Goal: Information Seeking & Learning: Learn about a topic

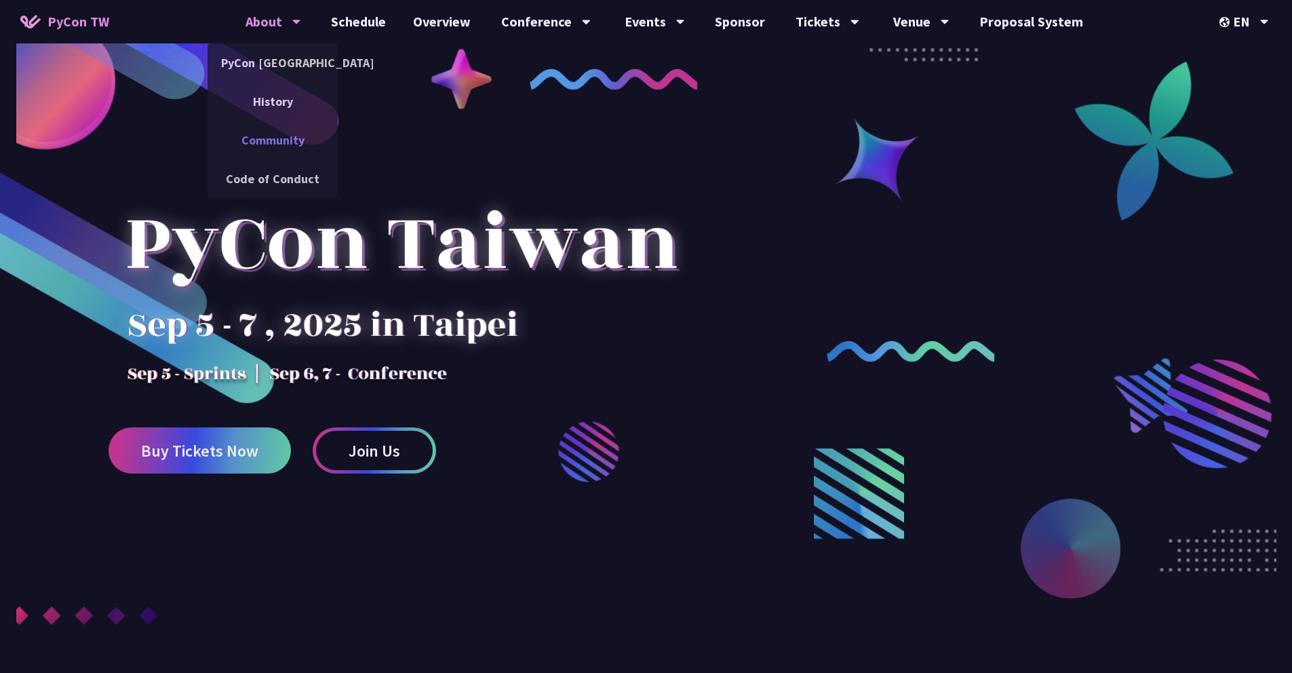
click at [290, 146] on link "Community" at bounding box center [272, 140] width 130 height 32
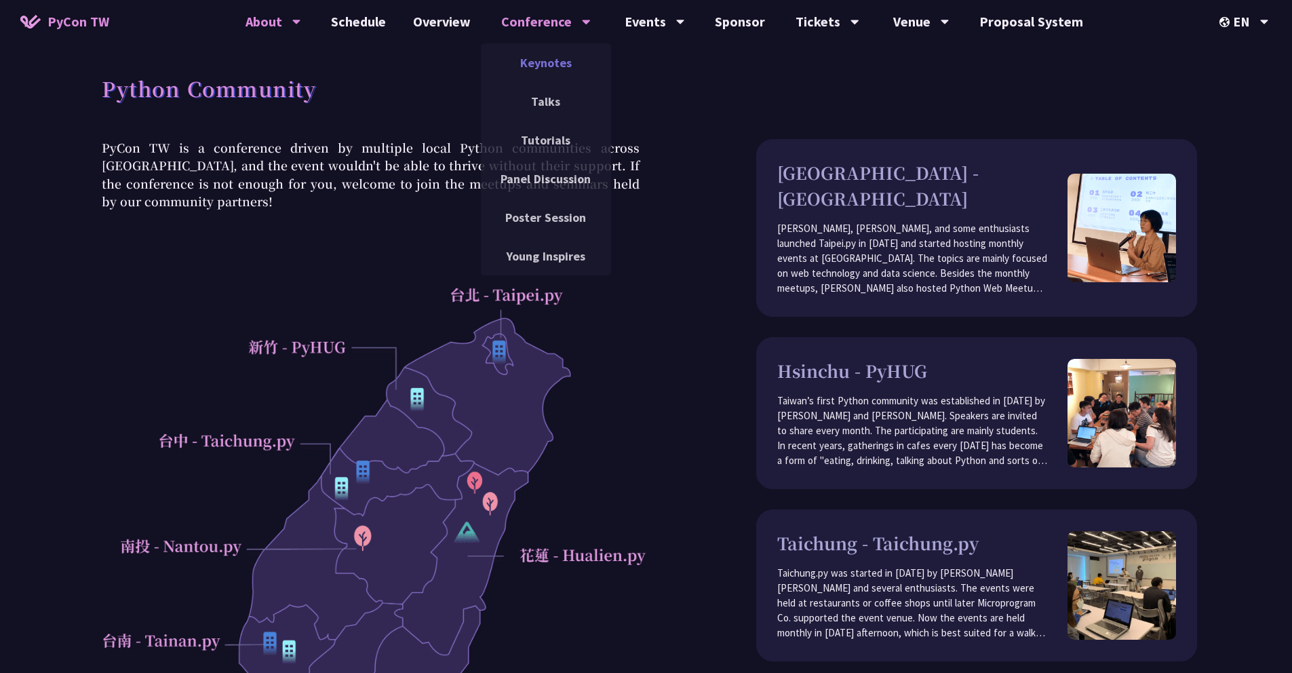
click at [547, 68] on link "Keynotes" at bounding box center [546, 63] width 130 height 32
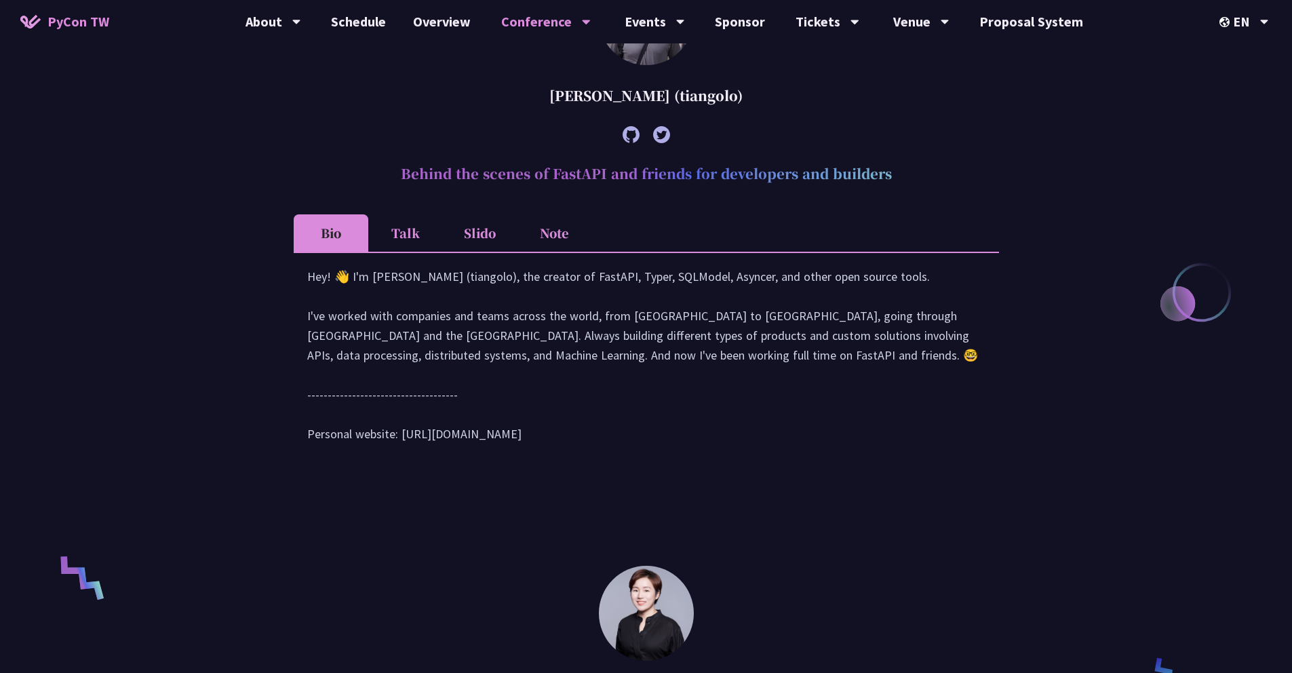
scroll to position [600, 0]
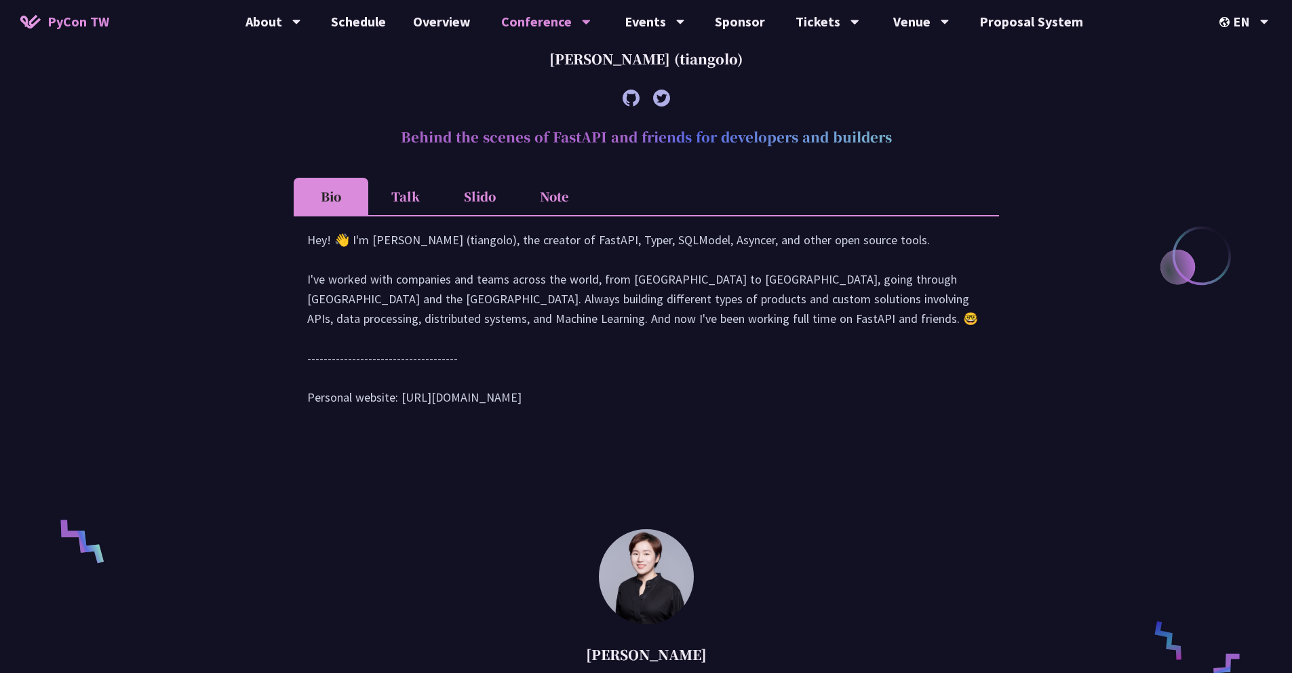
click at [416, 193] on li "Talk" at bounding box center [405, 196] width 75 height 37
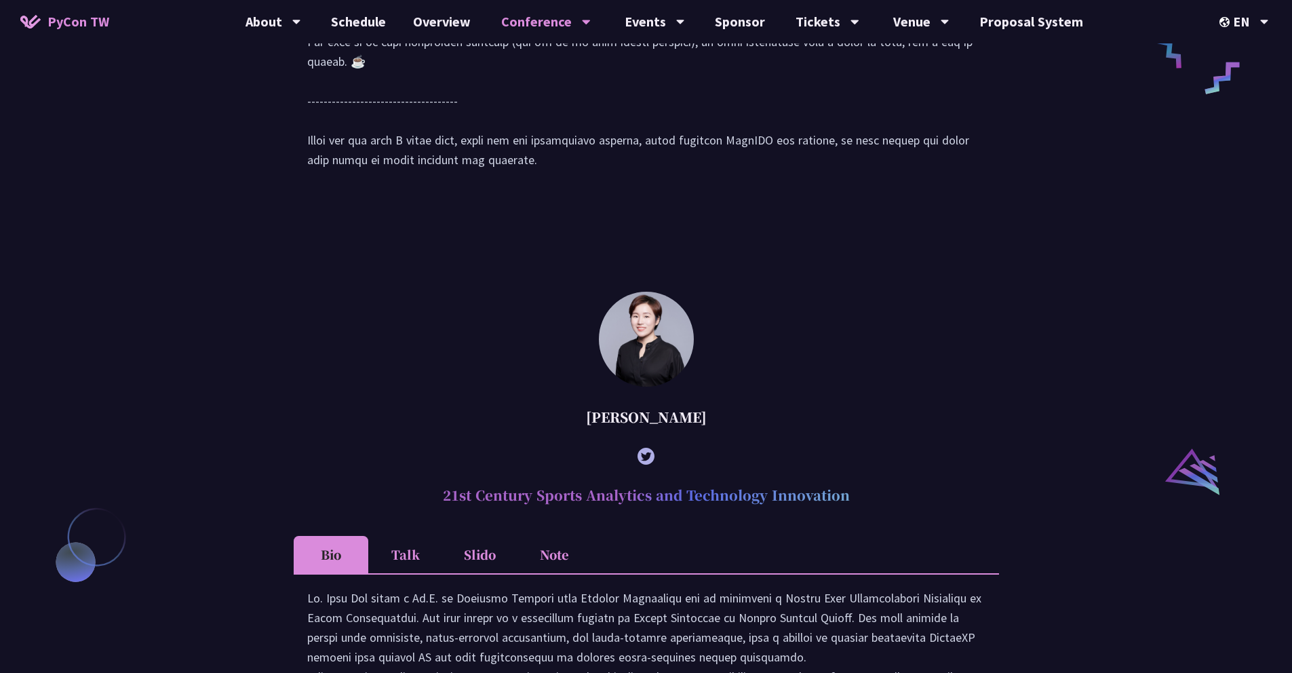
scroll to position [1183, 0]
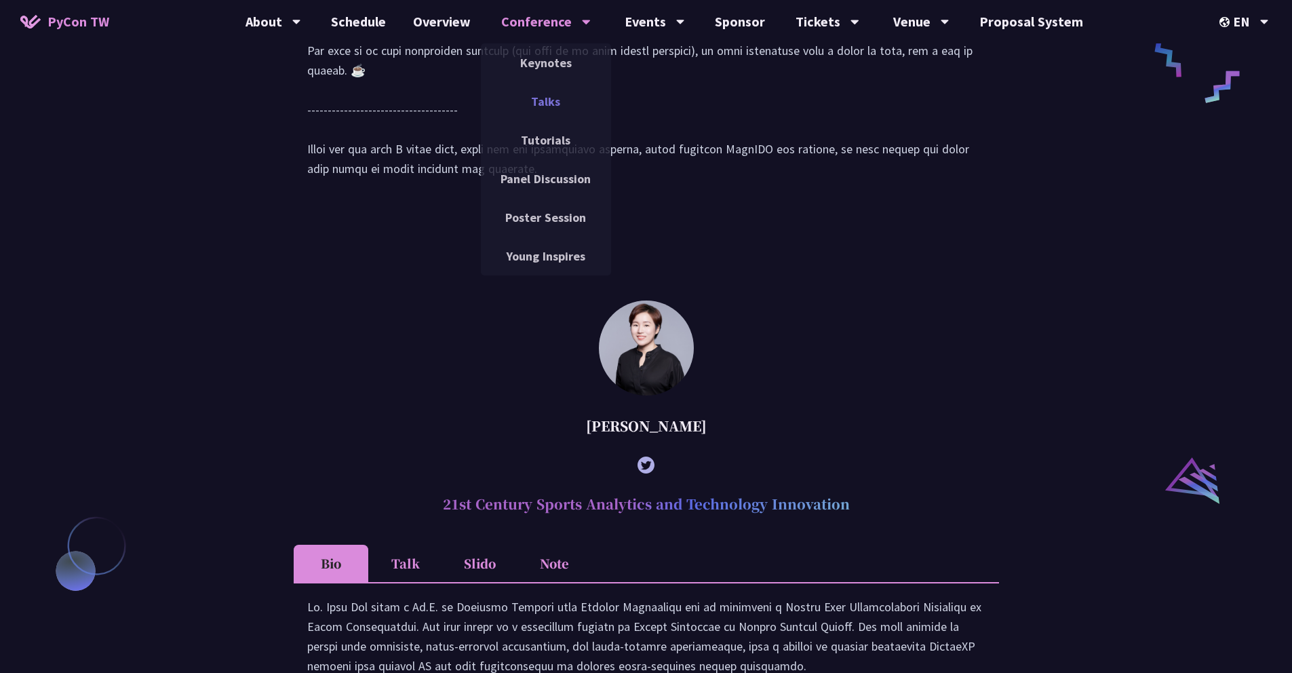
click at [537, 106] on link "Talks" at bounding box center [546, 101] width 130 height 32
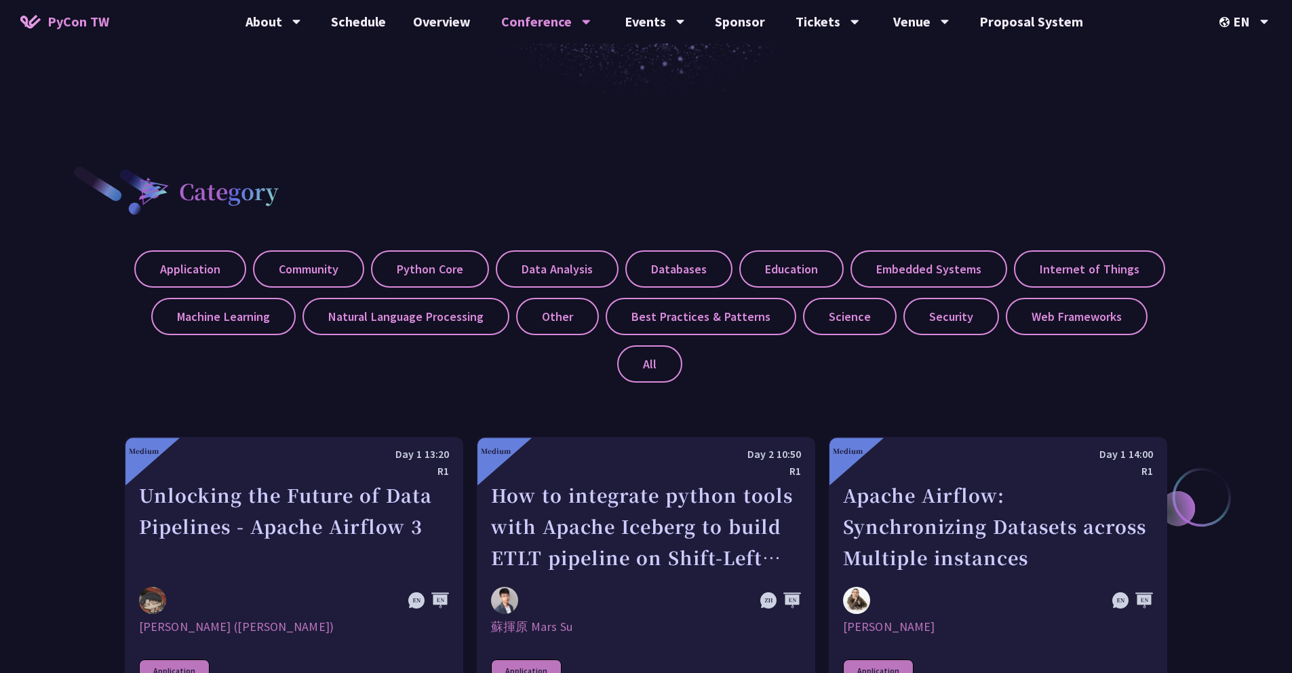
scroll to position [445, 0]
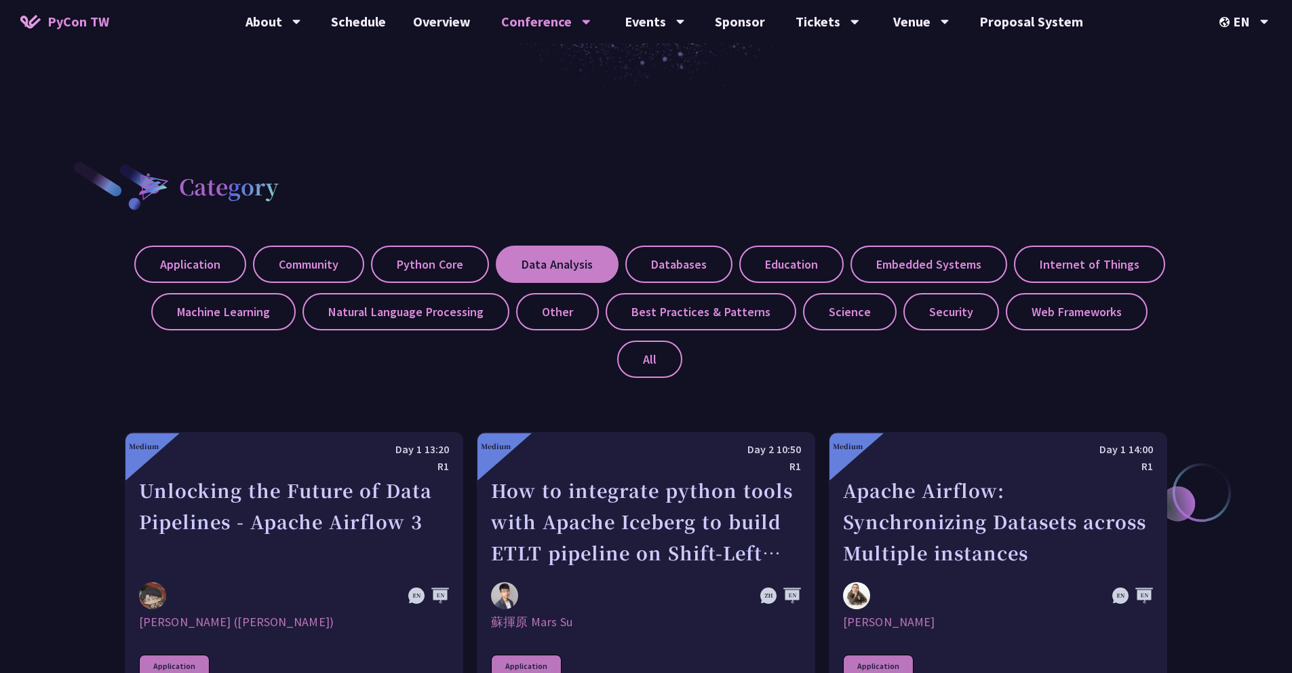
click at [519, 269] on label "Data Analysis" at bounding box center [557, 263] width 123 height 37
click at [0, 0] on input "Data Analysis" at bounding box center [0, 0] width 0 height 0
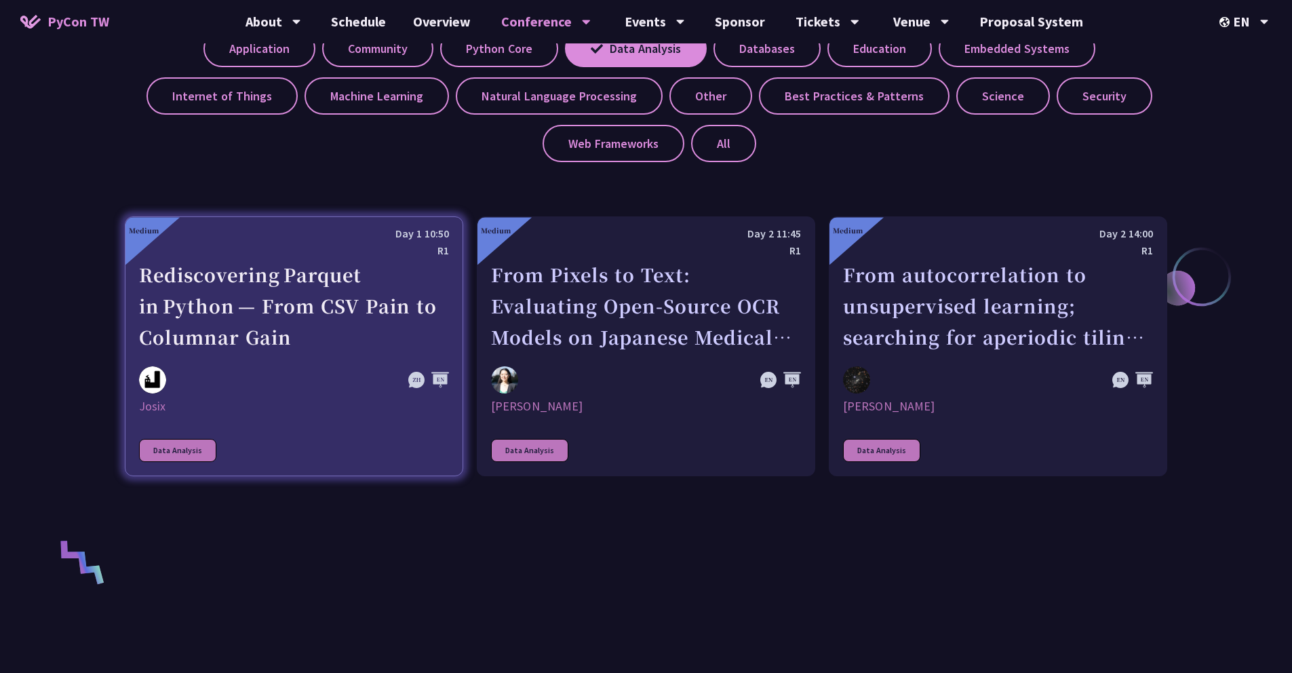
scroll to position [806, 0]
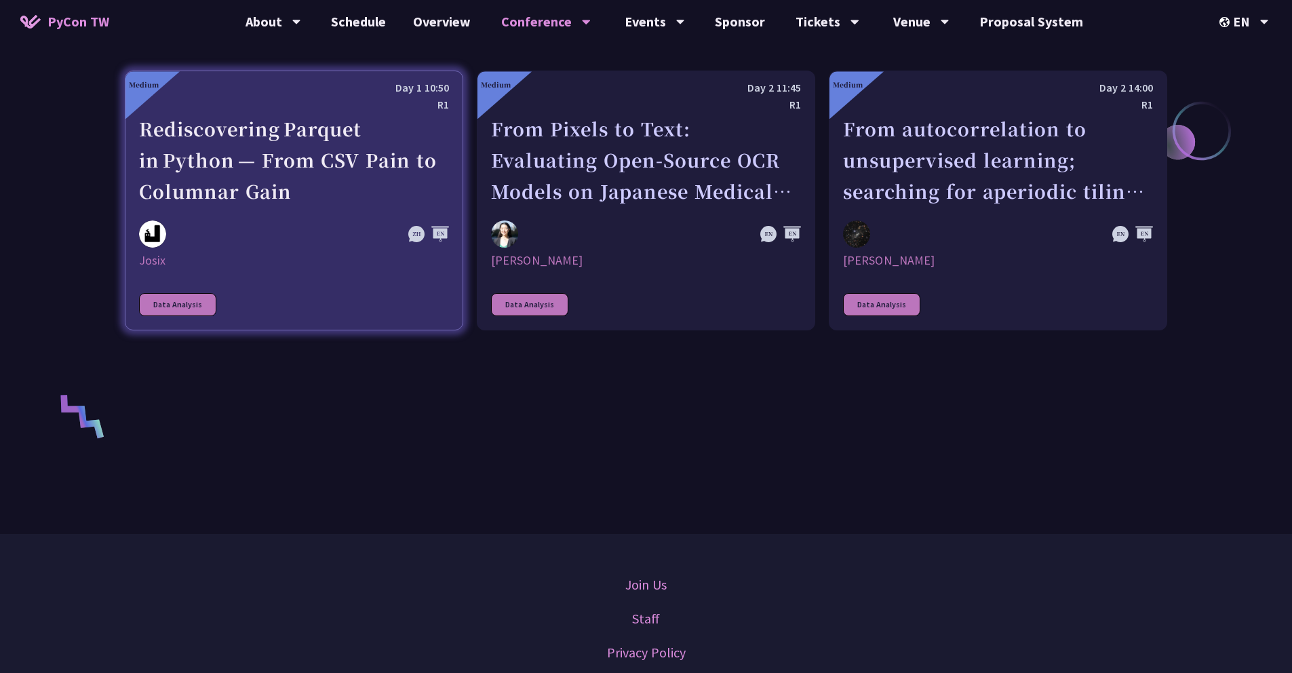
click at [234, 185] on div "Rediscovering Parquet in Python — From CSV Pain to Columnar Gain" at bounding box center [294, 160] width 310 height 94
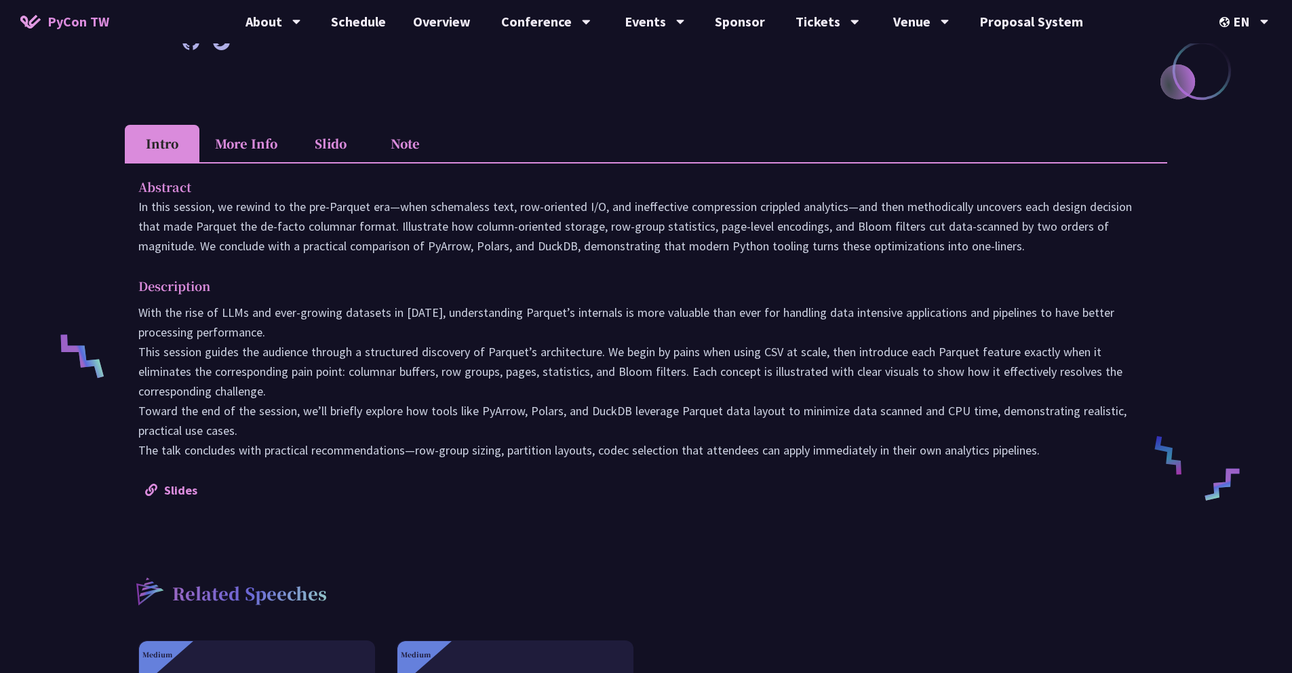
scroll to position [317, 0]
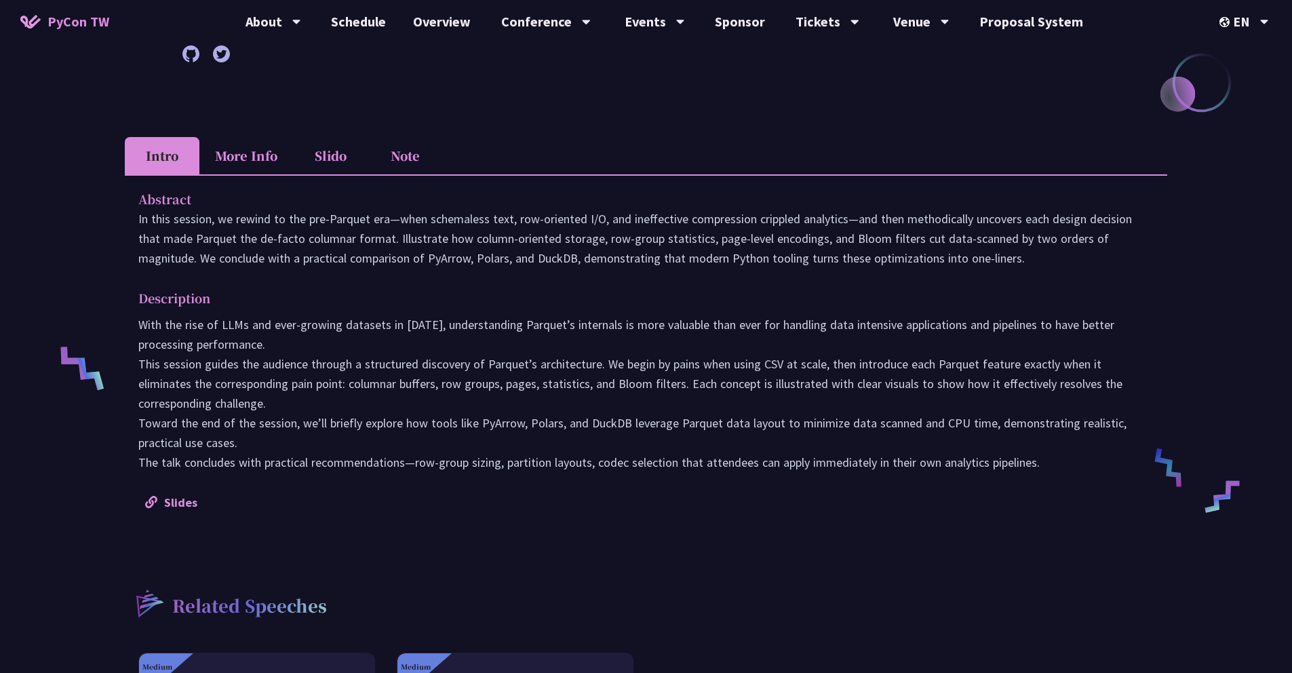
click at [257, 170] on li "More Info" at bounding box center [246, 155] width 94 height 37
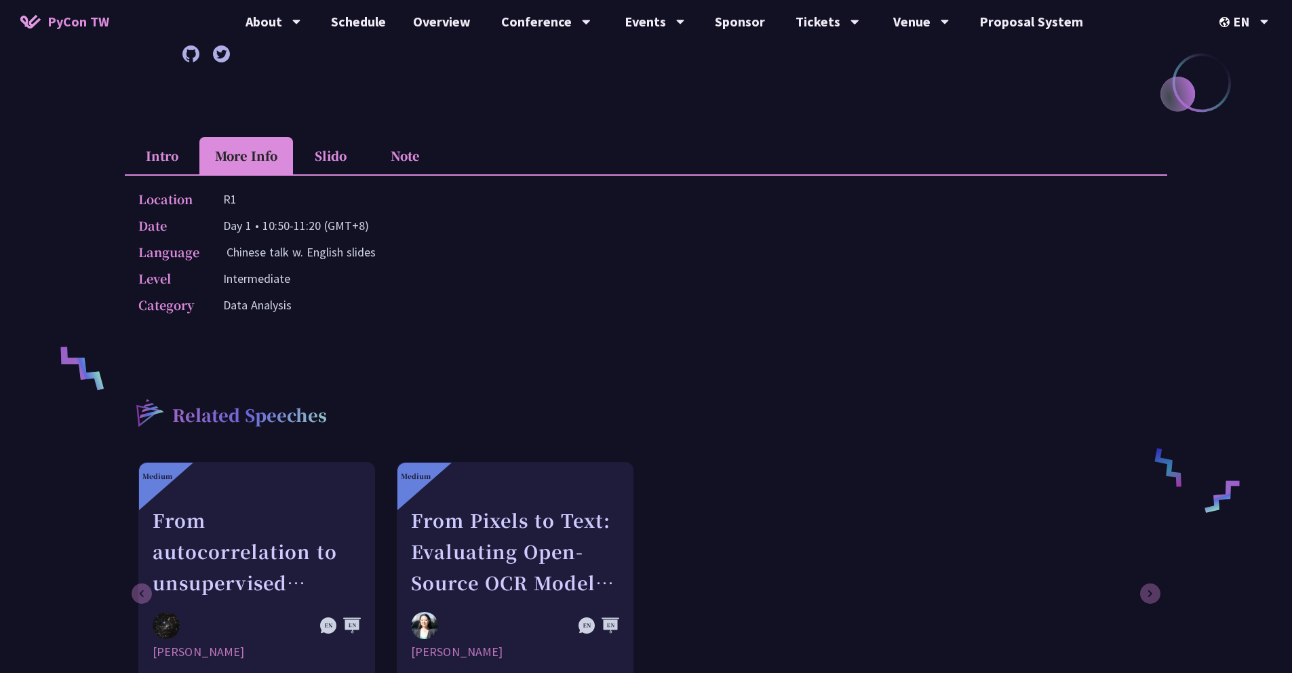
click at [317, 157] on li "Slido" at bounding box center [330, 155] width 75 height 37
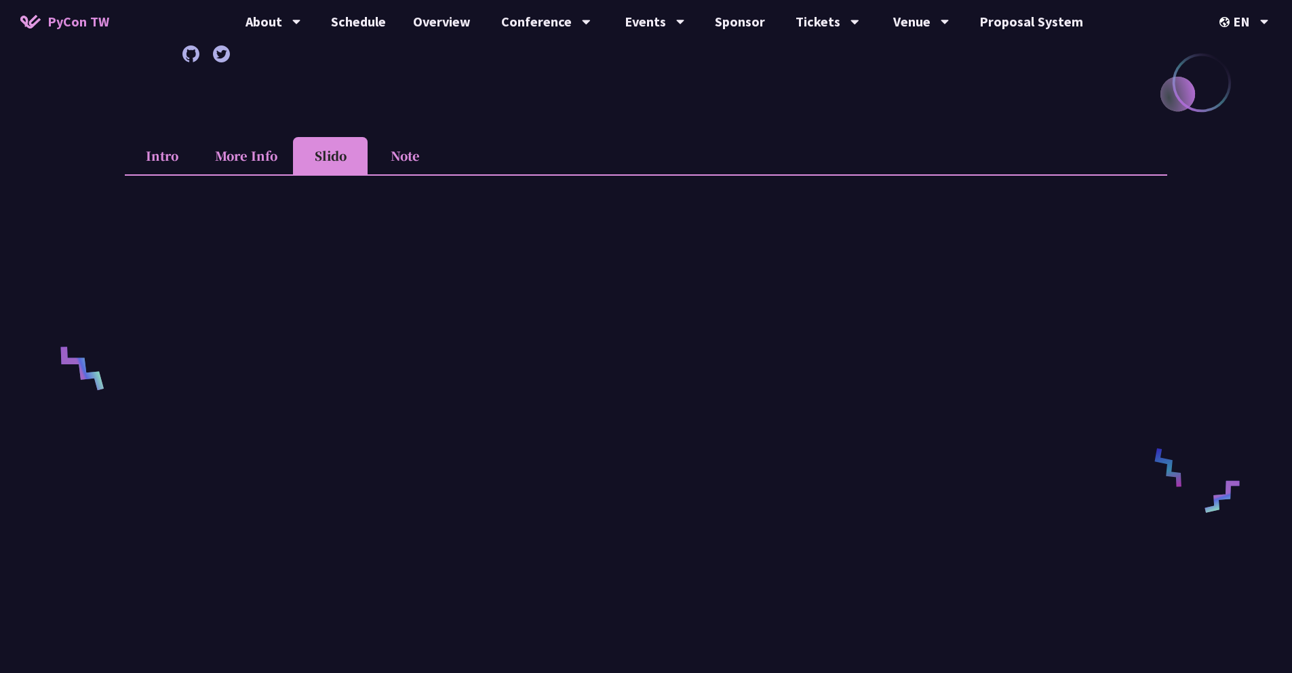
click at [408, 160] on li "Note" at bounding box center [405, 155] width 75 height 37
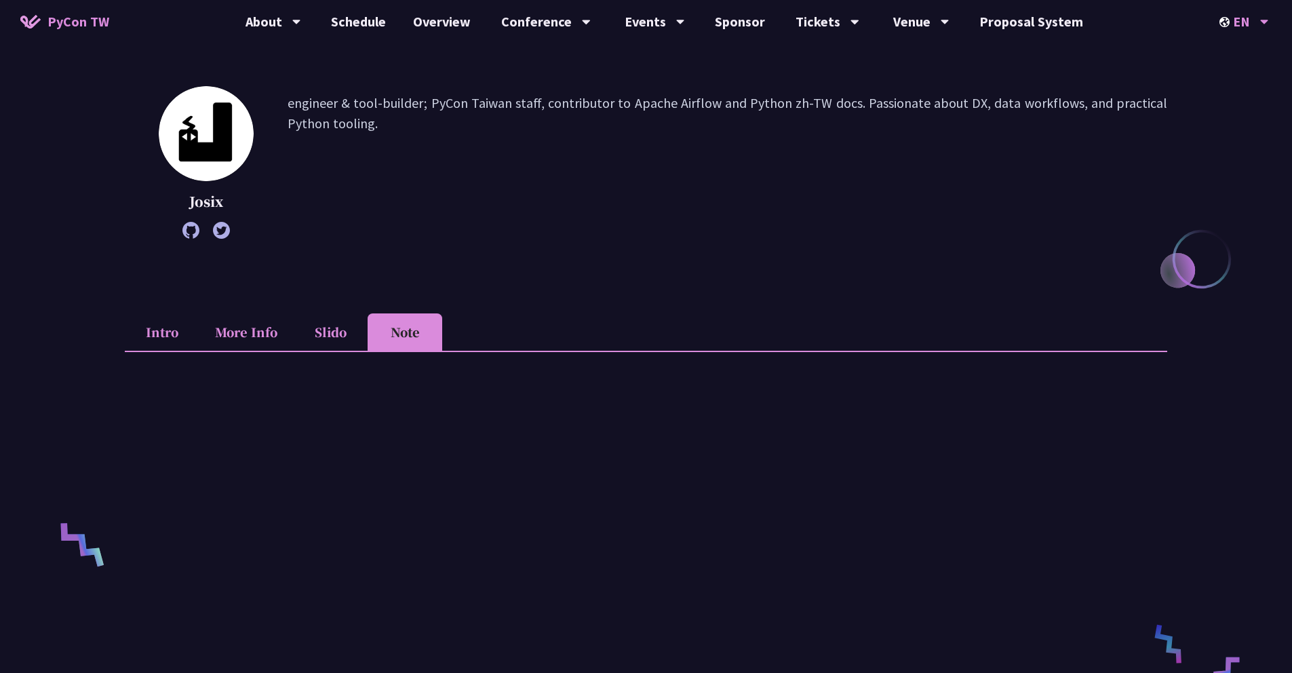
scroll to position [88, 0]
